Goal: Use online tool/utility: Utilize a website feature to perform a specific function

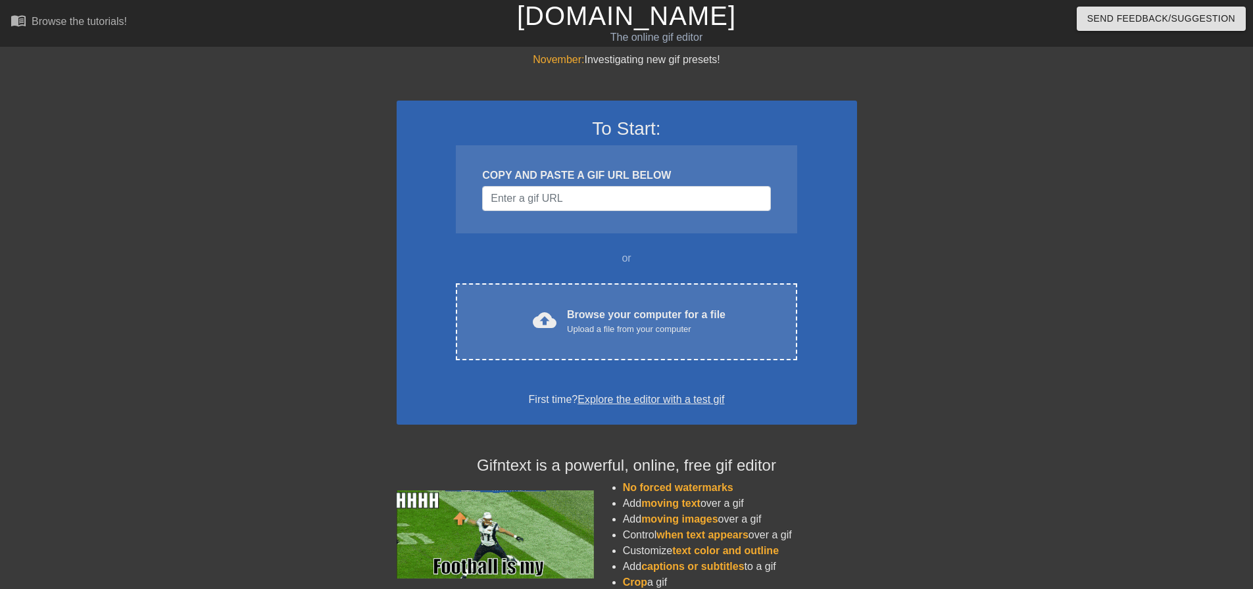
click at [482, 227] on div "COPY AND PASTE A GIF URL BELOW" at bounding box center [626, 189] width 341 height 88
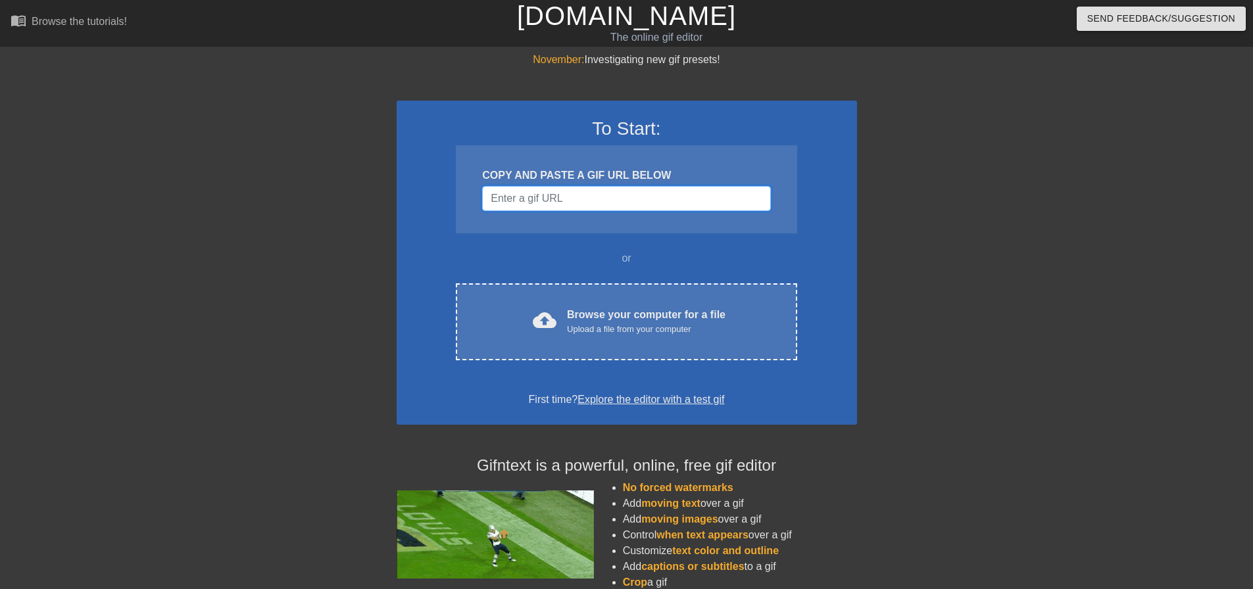
drag, startPoint x: 534, startPoint y: 203, endPoint x: 64, endPoint y: 205, distance: 470.2
click at [532, 203] on input "Username" at bounding box center [626, 198] width 288 height 25
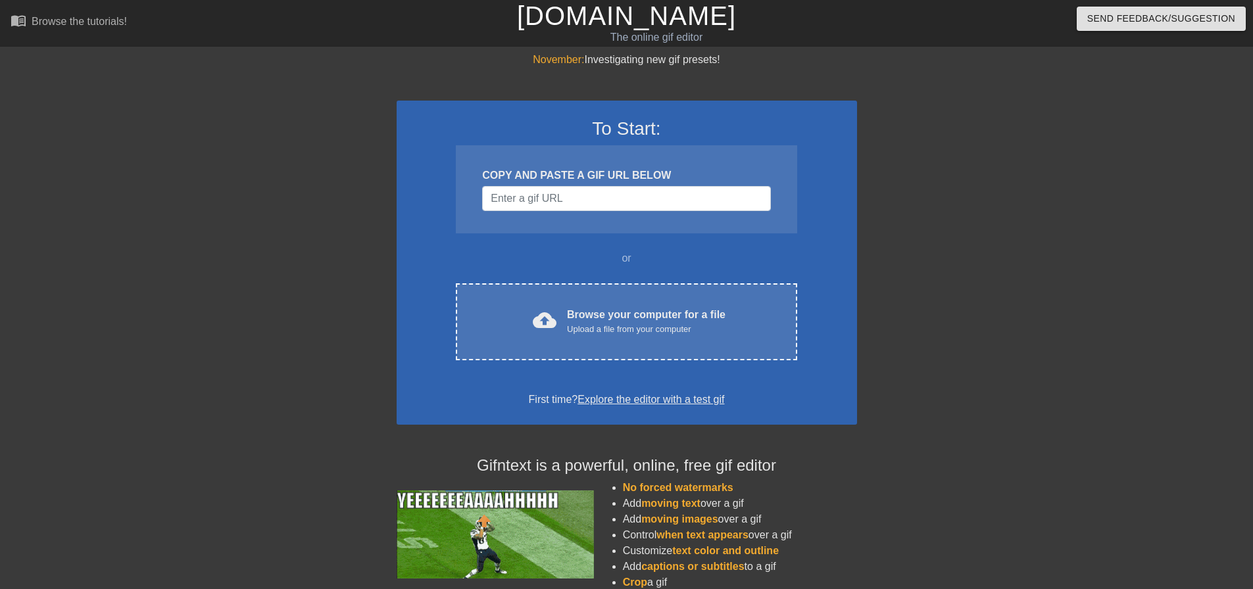
drag, startPoint x: 630, startPoint y: 147, endPoint x: 625, endPoint y: 158, distance: 12.7
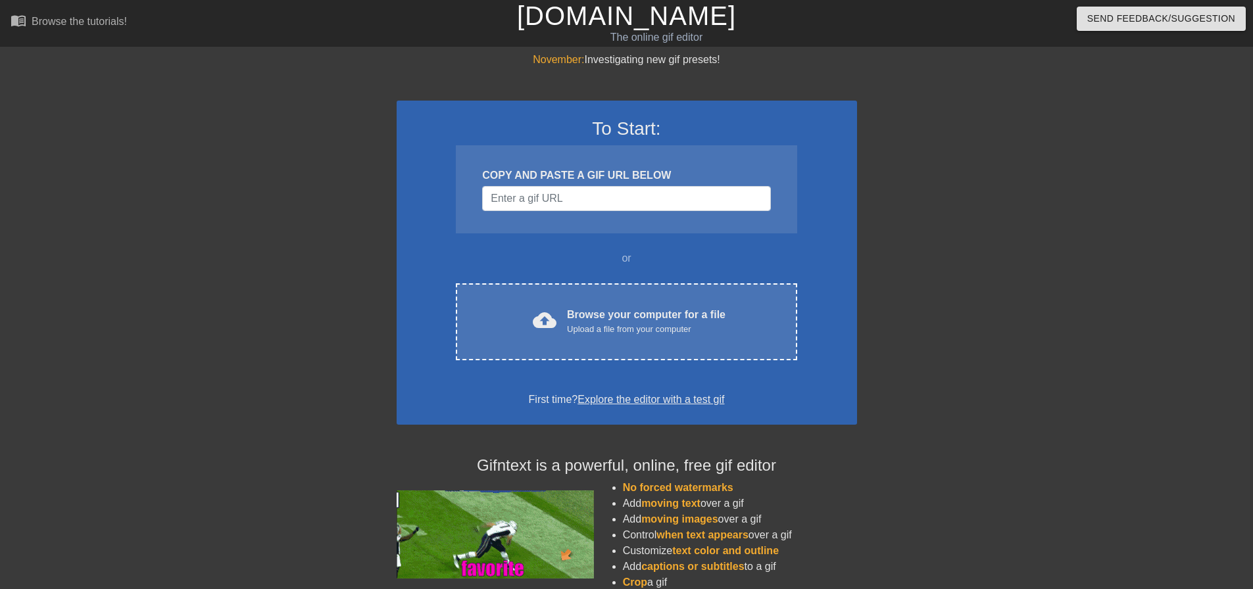
click at [628, 153] on div "COPY AND PASTE A GIF URL BELOW" at bounding box center [626, 189] width 341 height 88
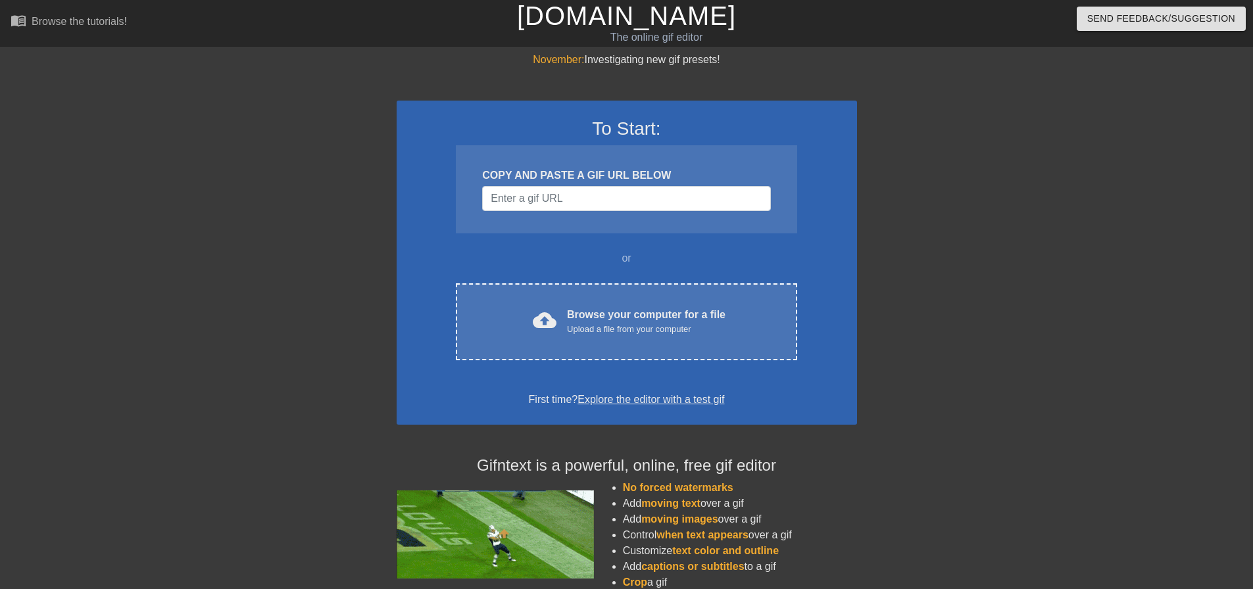
click at [608, 185] on div "COPY AND PASTE A GIF URL BELOW" at bounding box center [626, 189] width 341 height 88
click at [607, 198] on input "Username" at bounding box center [626, 198] width 288 height 25
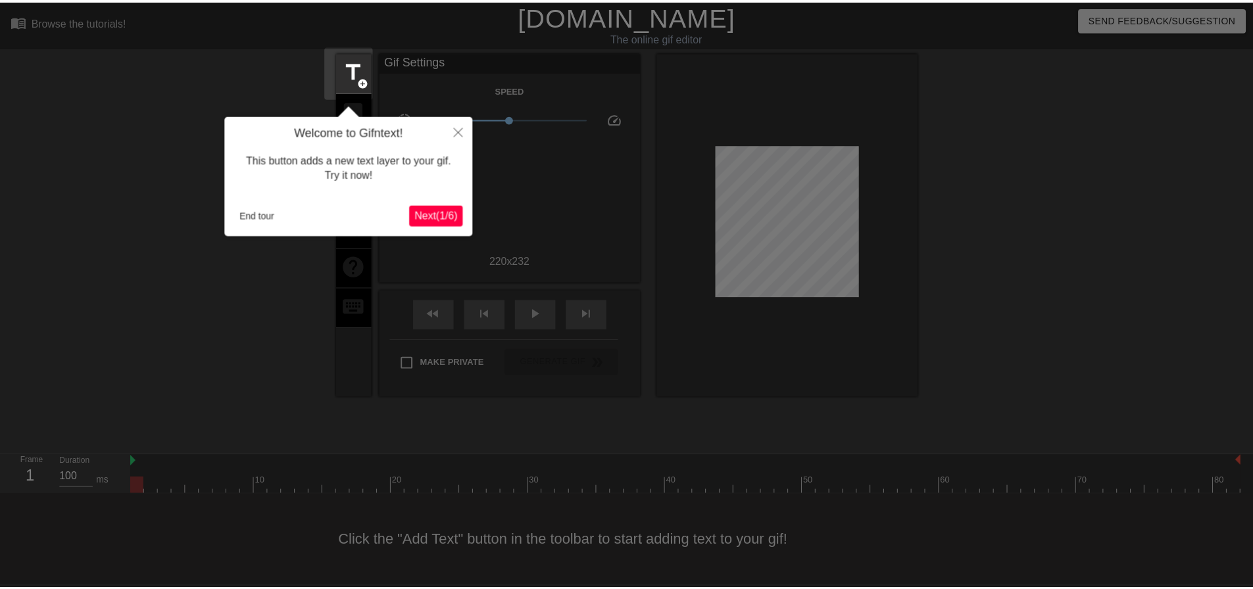
scroll to position [7, 0]
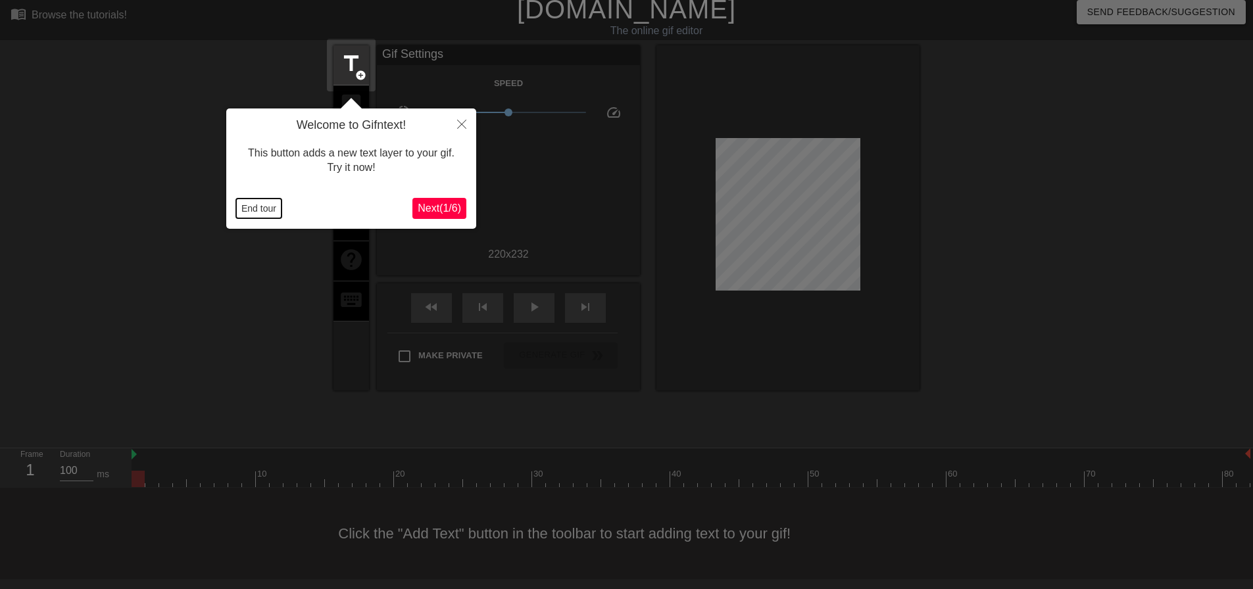
click at [269, 202] on button "End tour" at bounding box center [258, 209] width 45 height 20
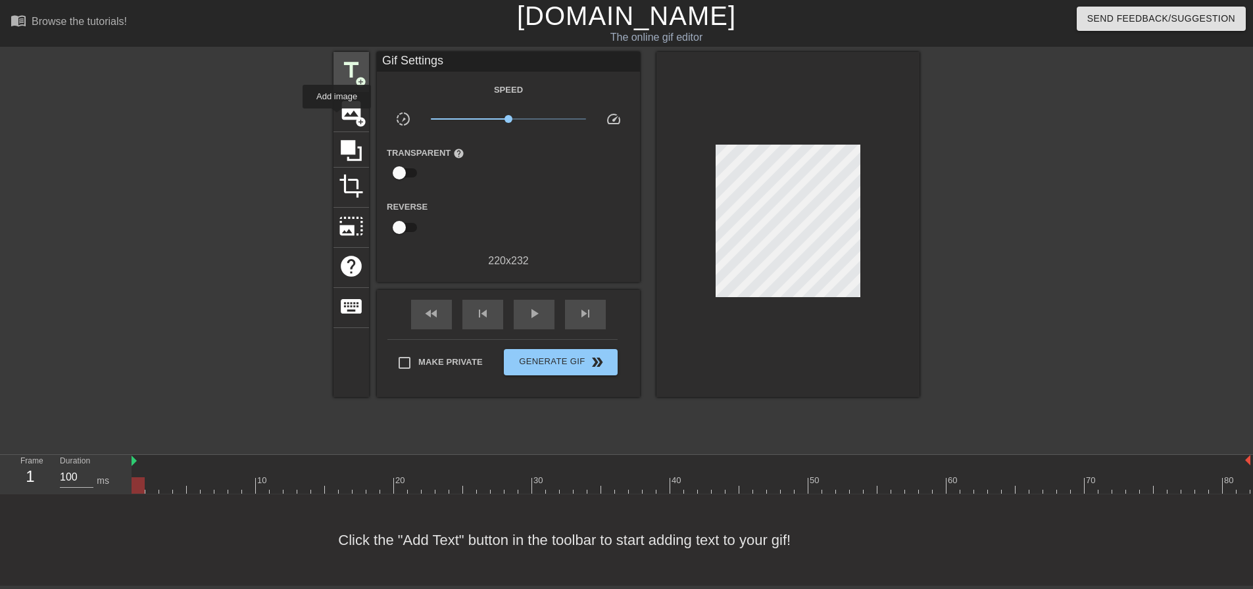
click at [340, 83] on div "title add_circle" at bounding box center [351, 72] width 36 height 40
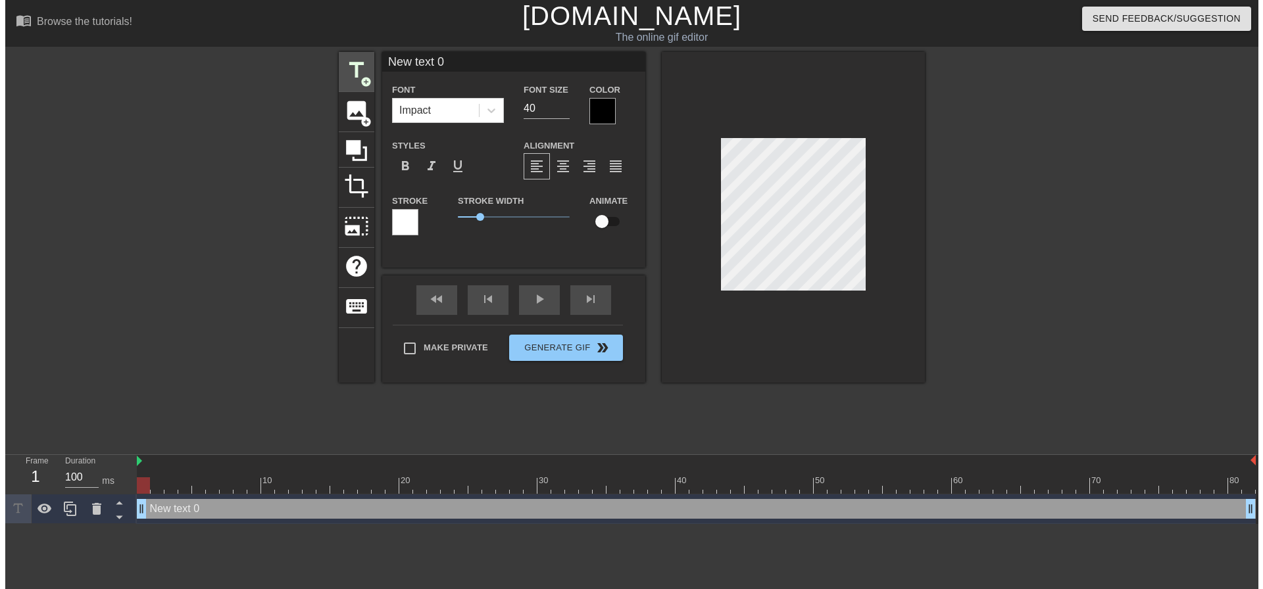
scroll to position [0, 0]
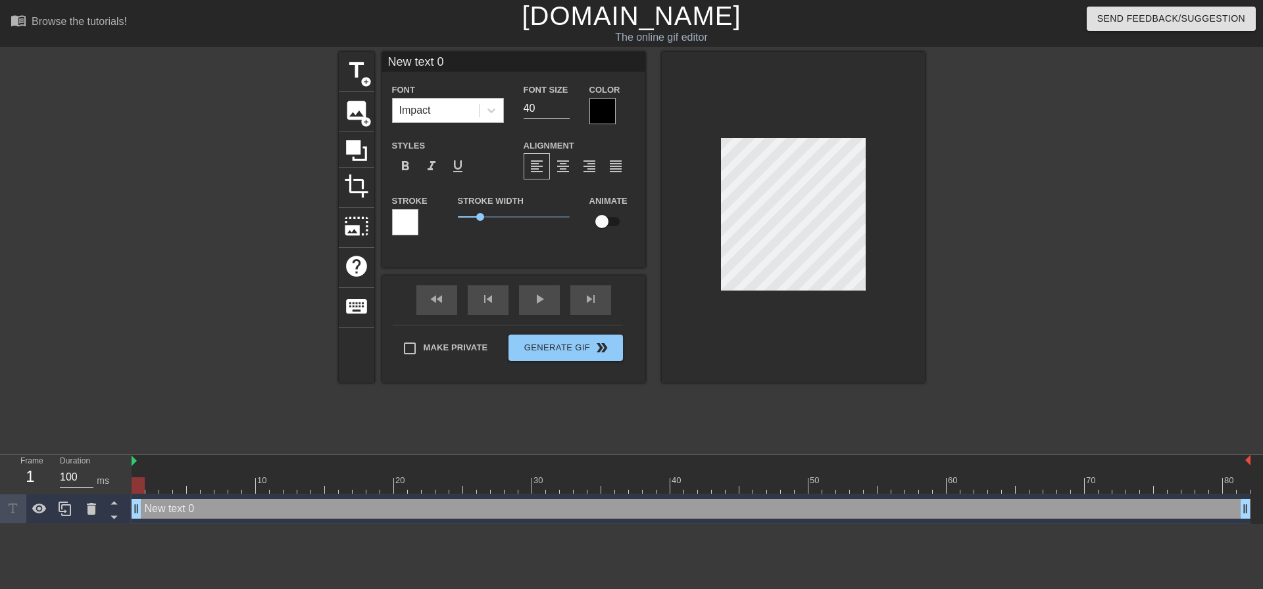
click at [474, 112] on div "Impact" at bounding box center [436, 111] width 86 height 24
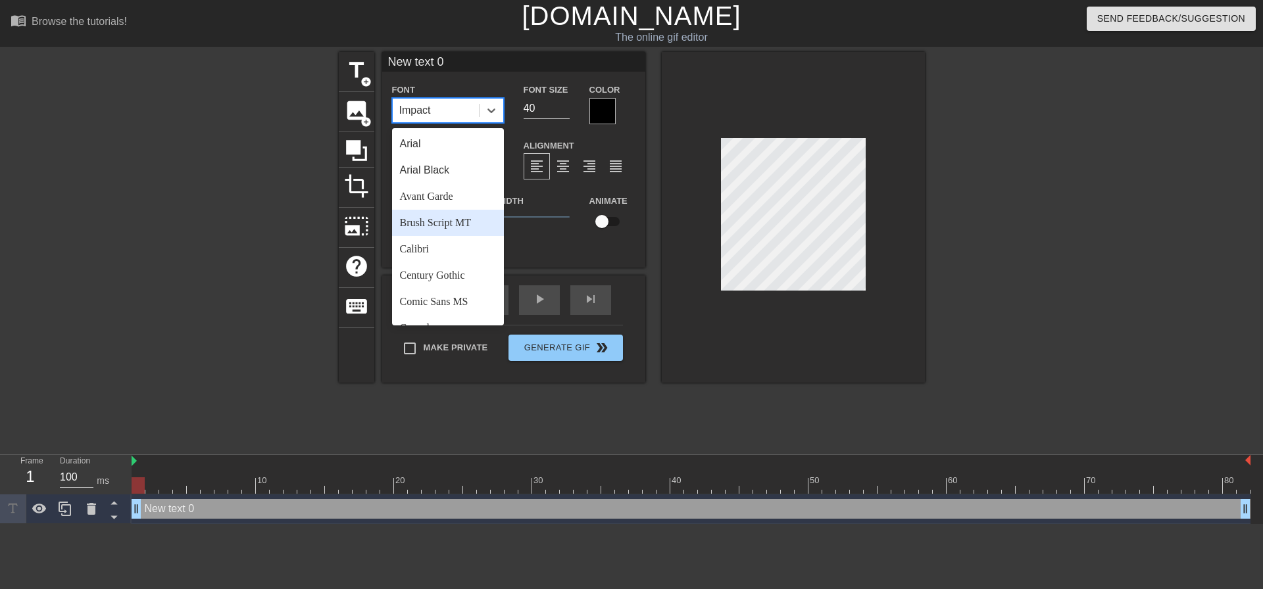
click at [457, 245] on div "Calibri" at bounding box center [448, 249] width 112 height 26
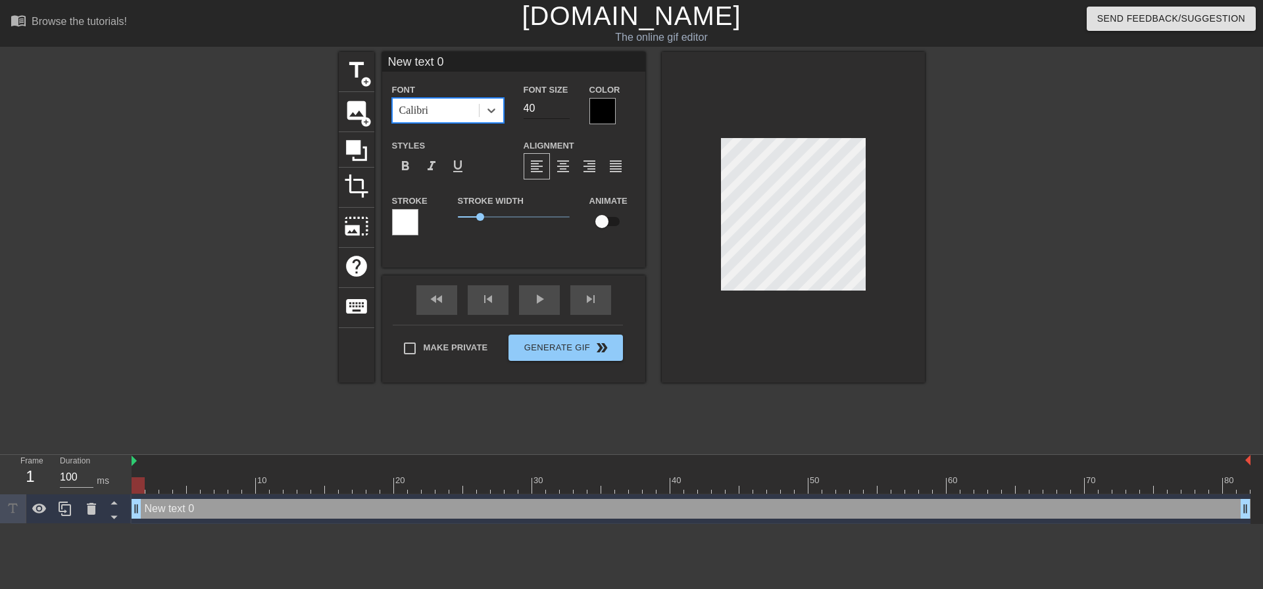
click at [528, 111] on input "40" at bounding box center [546, 108] width 46 height 21
type input "T"
type textarea "T"
type input "Tr"
type textarea "Tr"
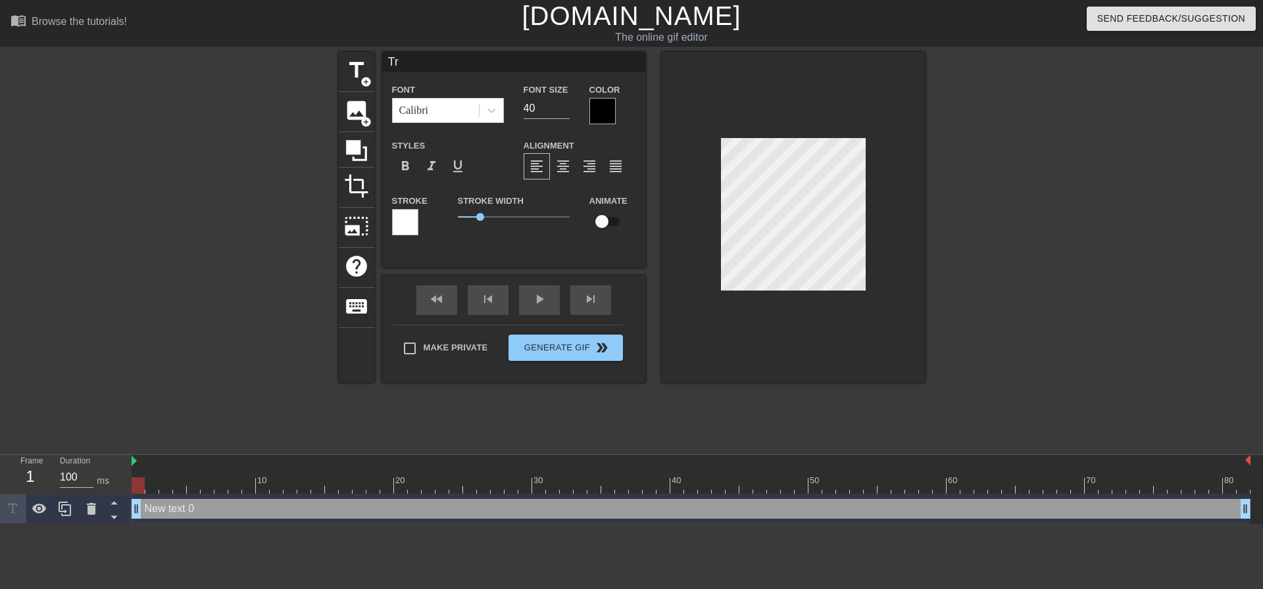
type input "Tri"
type textarea "Tris"
type input "Trist"
type textarea "Trist"
type input "Triste"
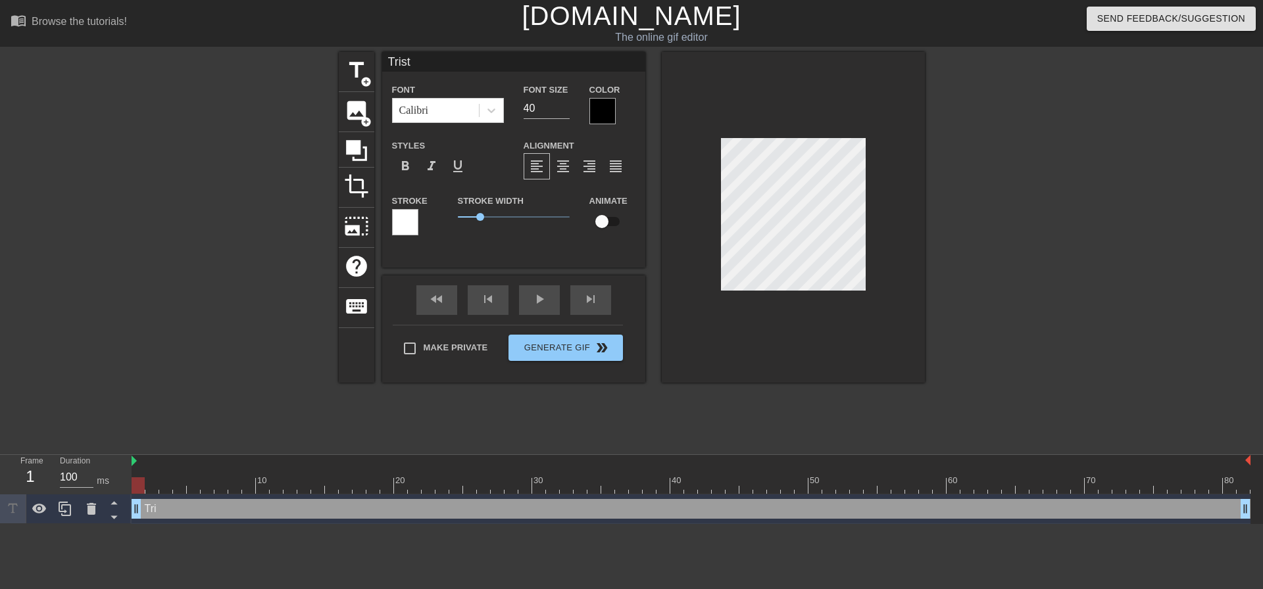
type textarea "Triste"
type input "Tristen"
type textarea "Tristen"
click at [590, 124] on div "Font Calibri Font Size 40 Color Styles format_bold format_italic format_underli…" at bounding box center [513, 165] width 243 height 166
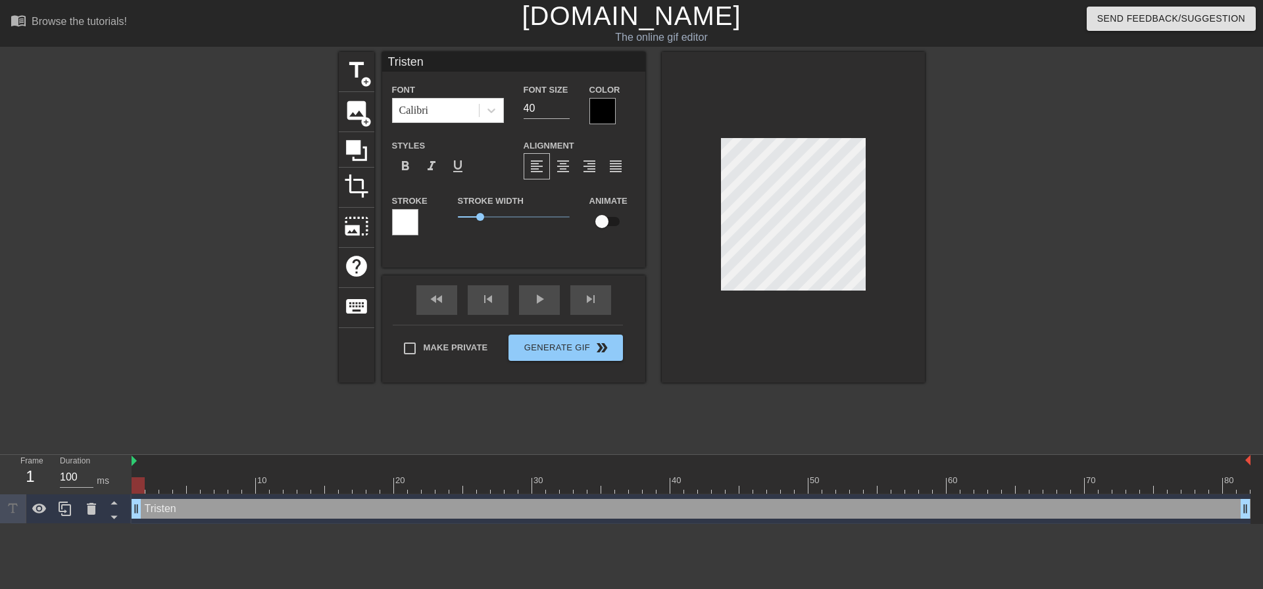
click at [593, 121] on div at bounding box center [602, 111] width 26 height 26
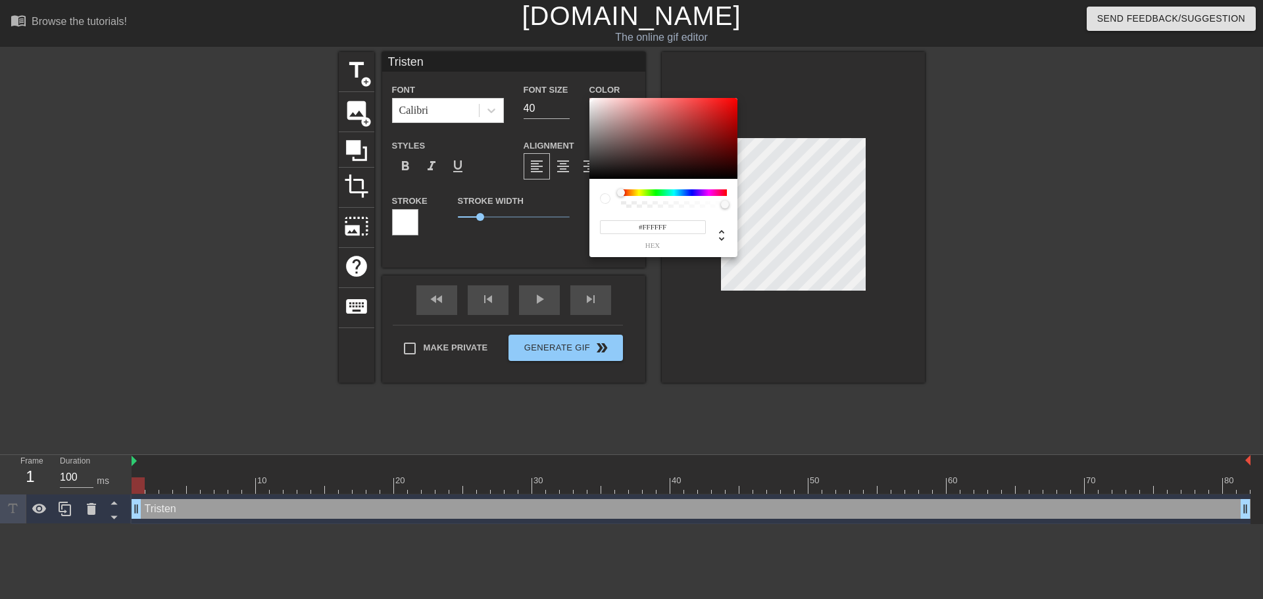
drag, startPoint x: 613, startPoint y: 134, endPoint x: 581, endPoint y: 82, distance: 60.8
click at [581, 82] on div "#FFFFFF hex" at bounding box center [631, 299] width 1263 height 599
click at [684, 199] on div at bounding box center [674, 198] width 106 height 18
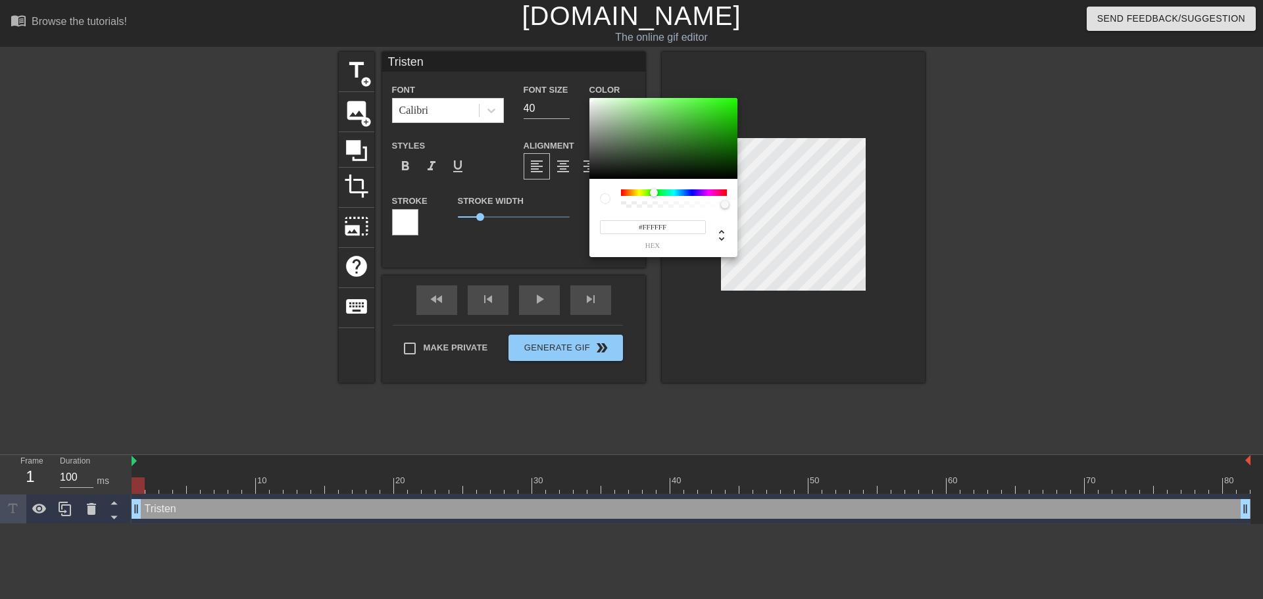
drag, startPoint x: 668, startPoint y: 191, endPoint x: 654, endPoint y: 191, distance: 14.5
click at [654, 191] on div at bounding box center [674, 192] width 106 height 7
type input "#1EFF00"
drag, startPoint x: 663, startPoint y: 149, endPoint x: 760, endPoint y: 60, distance: 131.7
click at [760, 60] on div "#1EFF00 hex" at bounding box center [631, 299] width 1263 height 599
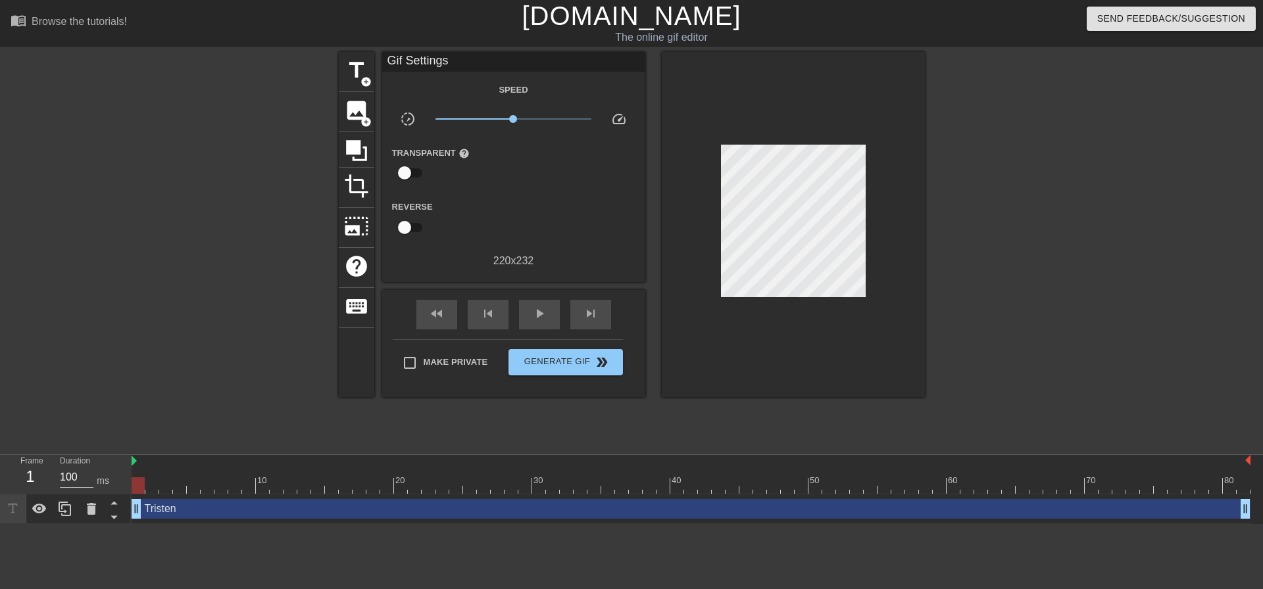
drag, startPoint x: 483, startPoint y: 212, endPoint x: 466, endPoint y: 211, distance: 17.1
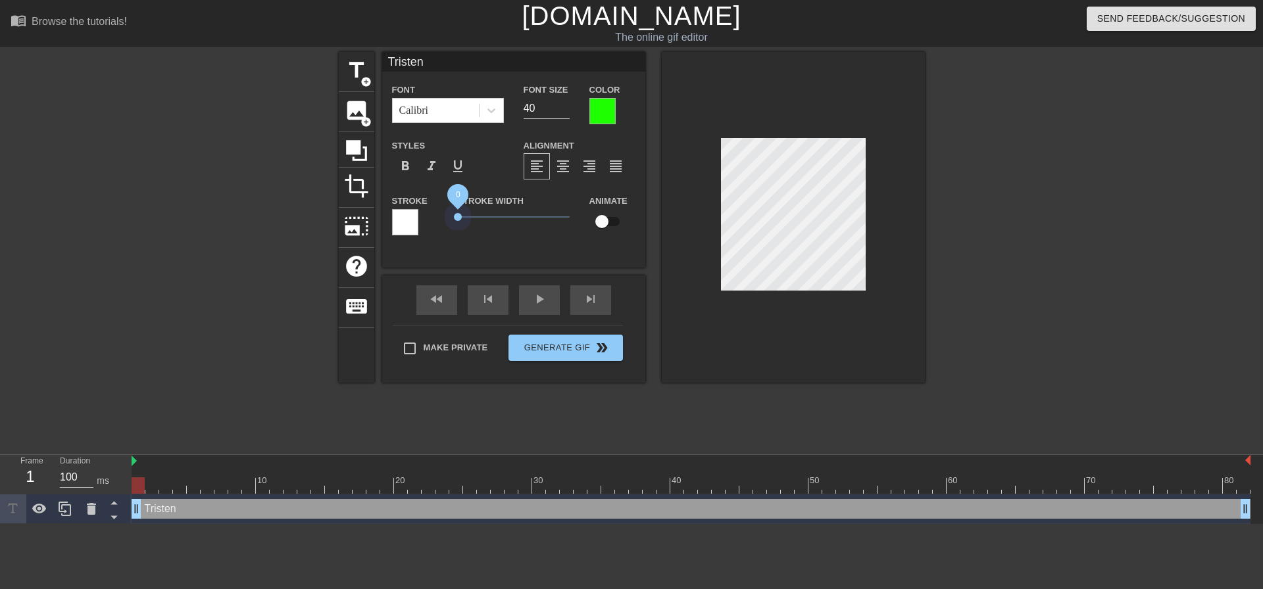
drag, startPoint x: 476, startPoint y: 213, endPoint x: 414, endPoint y: 214, distance: 61.8
click at [414, 214] on div "Stroke Stroke Width 0 Animate" at bounding box center [513, 220] width 263 height 55
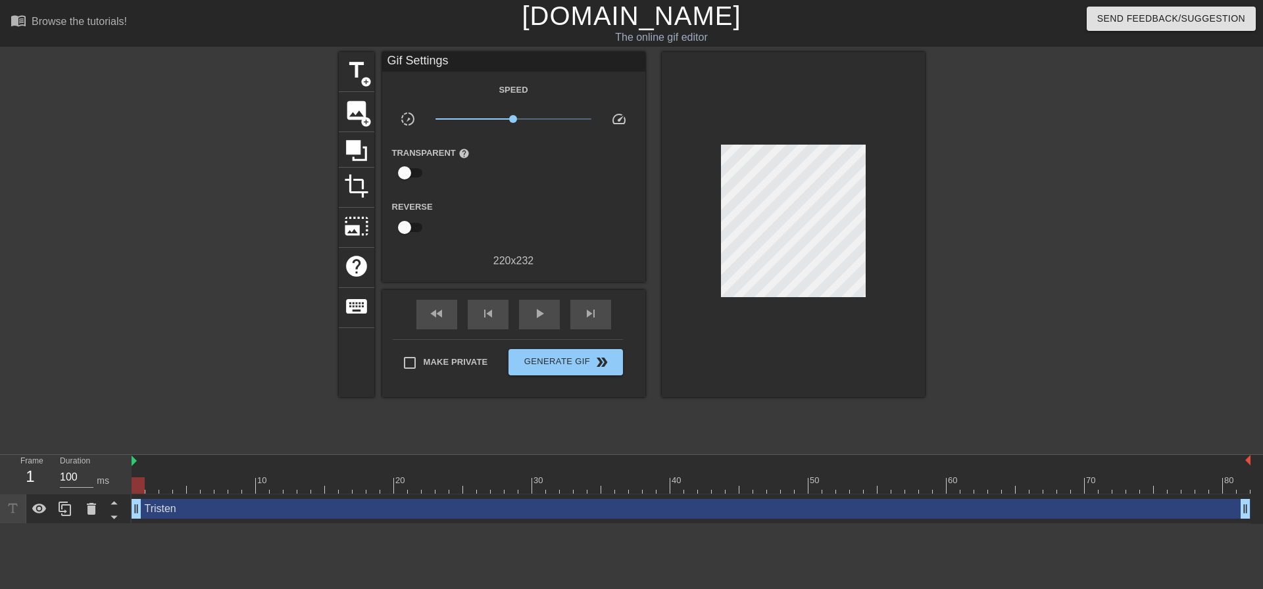
click at [791, 337] on div at bounding box center [793, 224] width 263 height 345
click at [468, 358] on span "Make Private" at bounding box center [455, 362] width 64 height 13
click at [423, 358] on input "Make Private" at bounding box center [410, 363] width 28 height 28
checkbox input "true"
click at [565, 362] on span "Generate Gif double_arrow" at bounding box center [565, 362] width 103 height 16
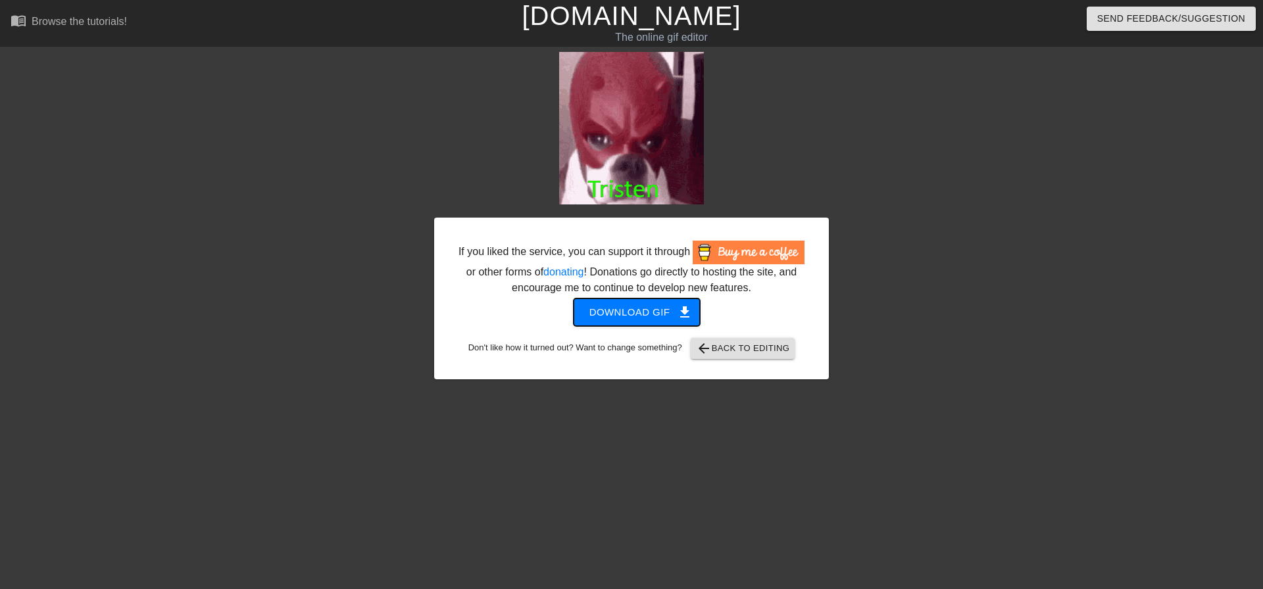
click at [670, 314] on span "Download gif get_app" at bounding box center [636, 312] width 95 height 17
